Goal: Task Accomplishment & Management: Manage account settings

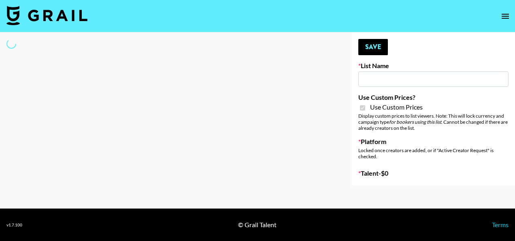
type input "Grace Club"
checkbox input "true"
select select "Brand"
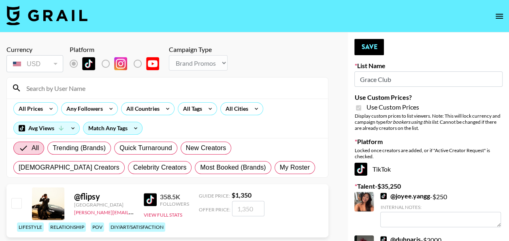
click at [129, 94] on input at bounding box center [172, 87] width 302 height 13
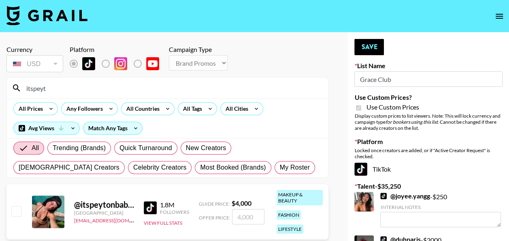
type input "itspeyt"
click at [243, 216] on input "number" at bounding box center [248, 216] width 32 height 15
checkbox input "true"
type input "3000"
click at [369, 46] on button "Save" at bounding box center [370, 47] width 30 height 16
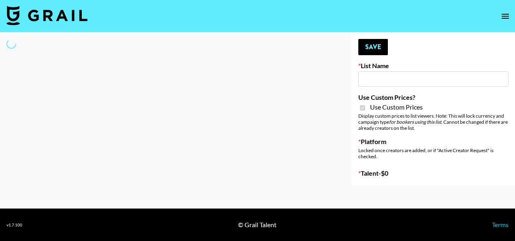
type input "Anker Home"
checkbox input "true"
select select "Brand"
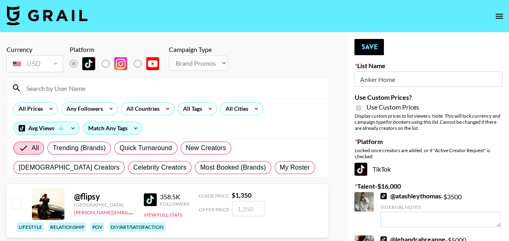
click at [92, 87] on input at bounding box center [172, 87] width 302 height 13
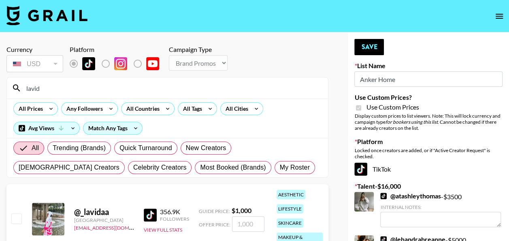
type input "lavid"
click at [240, 221] on input "number" at bounding box center [248, 223] width 32 height 15
type input "1"
checkbox input "true"
type input "1000"
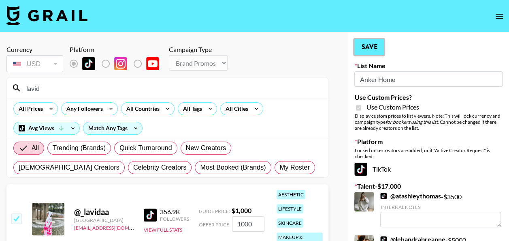
click at [368, 49] on button "Save" at bounding box center [370, 47] width 30 height 16
